Goal: Task Accomplishment & Management: Use online tool/utility

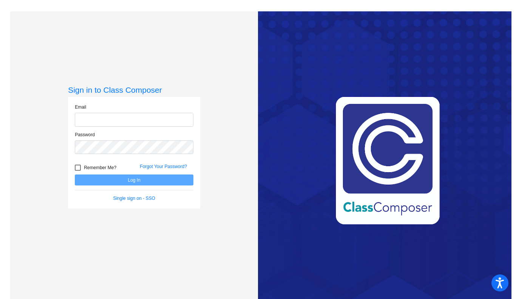
type input "elizabeth_armstrong@lkstevens.wednet.edu"
click at [128, 180] on button "Log In" at bounding box center [134, 179] width 119 height 11
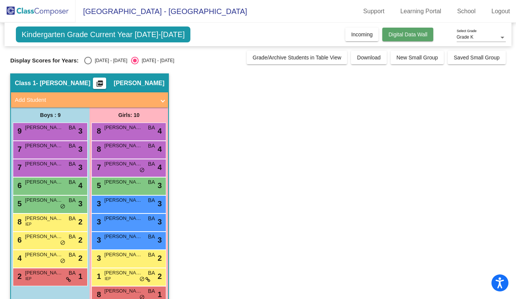
click at [420, 33] on span "Digital Data Wall" at bounding box center [408, 34] width 39 height 6
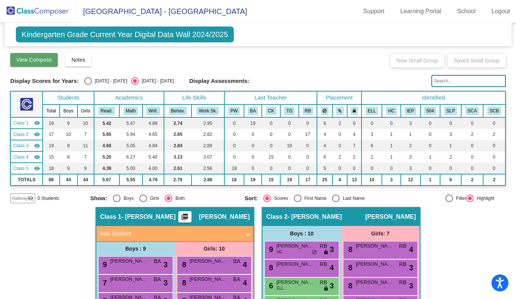
click at [38, 60] on span "View Compose" at bounding box center [34, 60] width 36 height 6
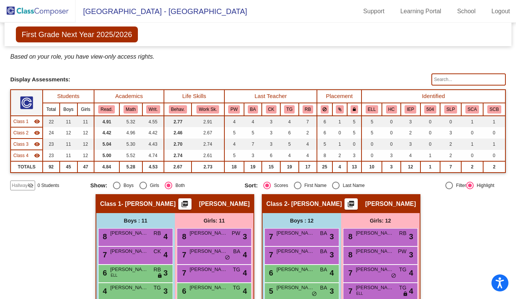
scroll to position [7, 0]
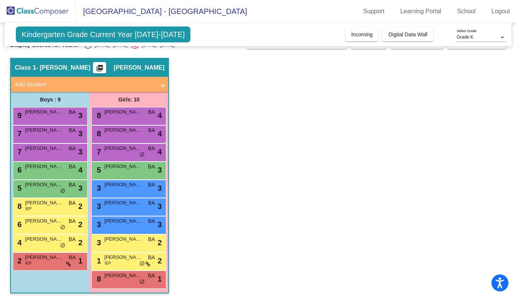
scroll to position [17, 0]
